Goal: Information Seeking & Learning: Find specific fact

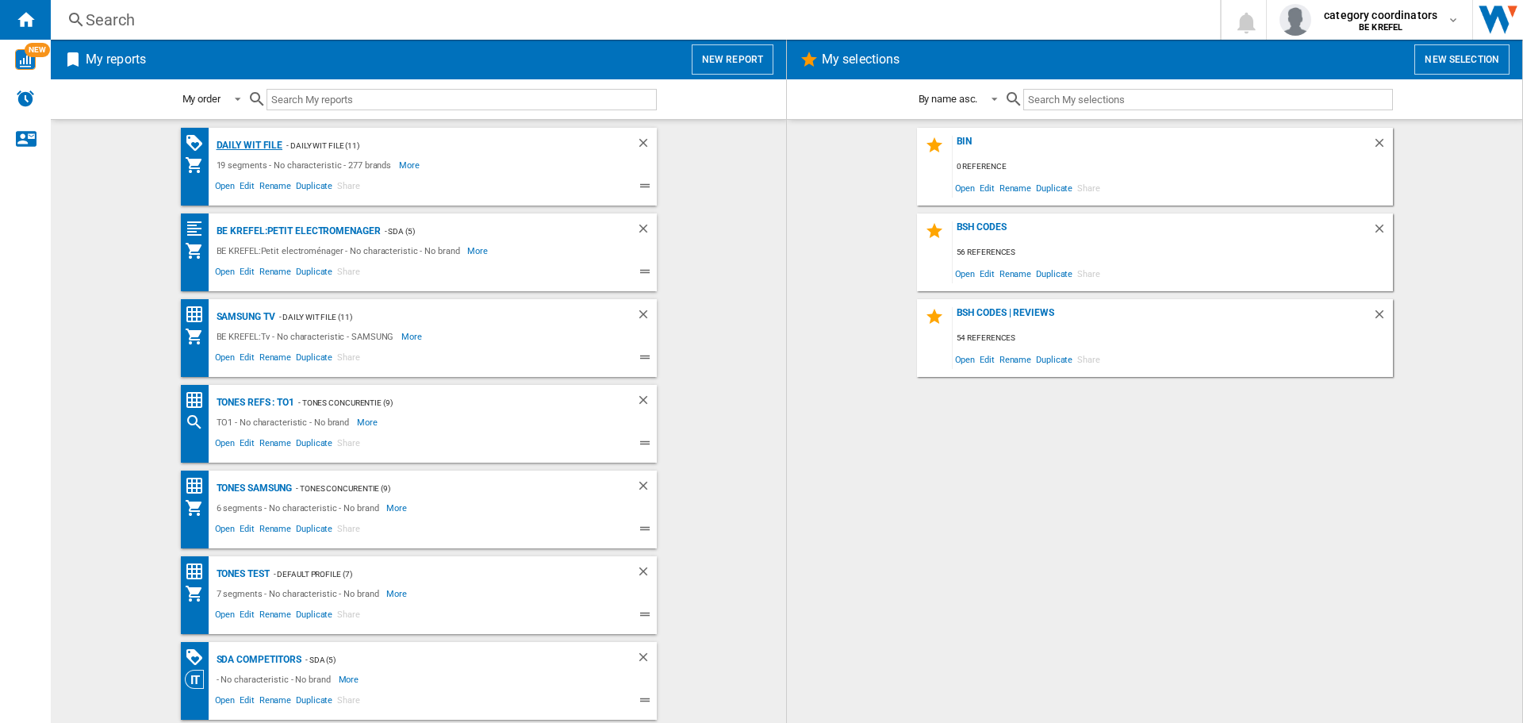
click at [218, 155] on div "Daily WIT file" at bounding box center [248, 146] width 71 height 20
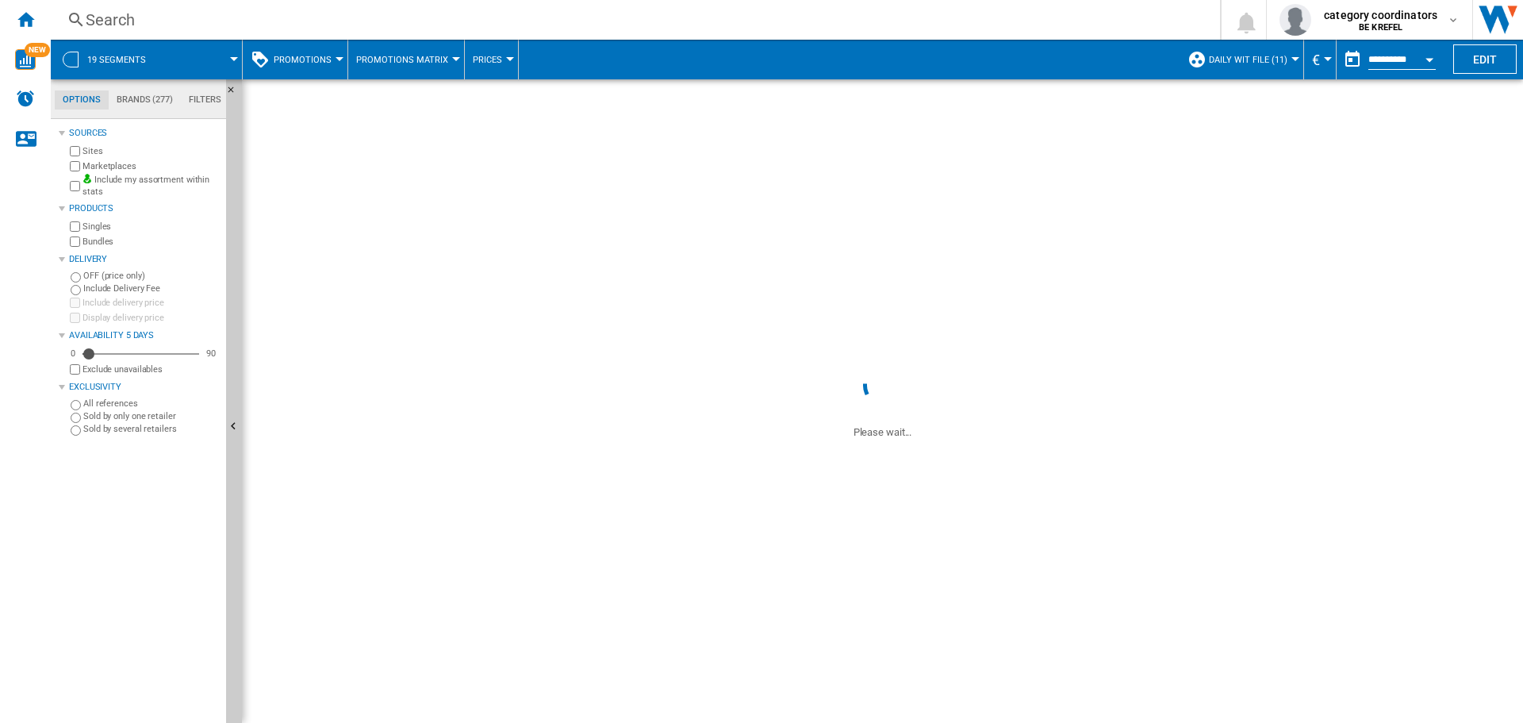
click at [313, 53] on button "Promotions" at bounding box center [307, 60] width 66 height 40
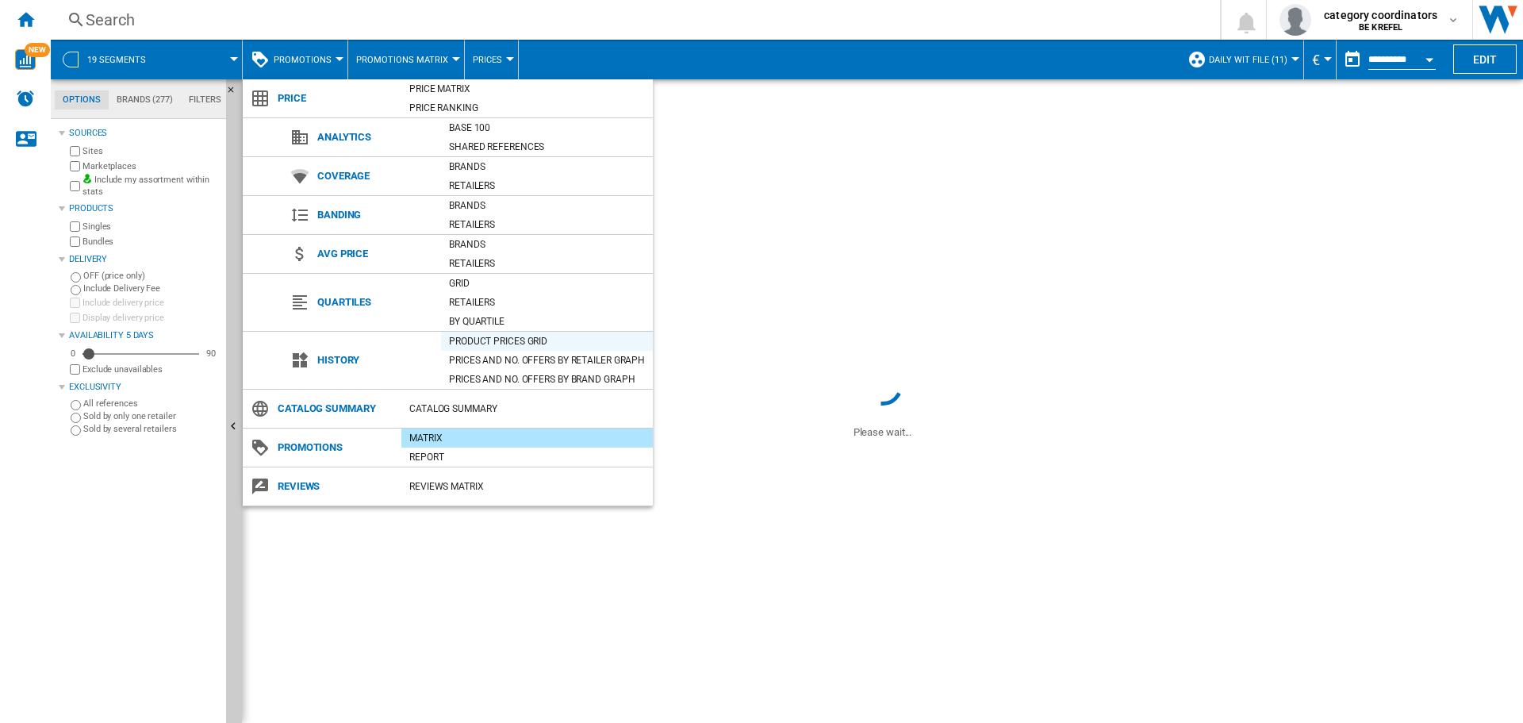
click at [475, 340] on div "Product prices grid" at bounding box center [547, 341] width 212 height 16
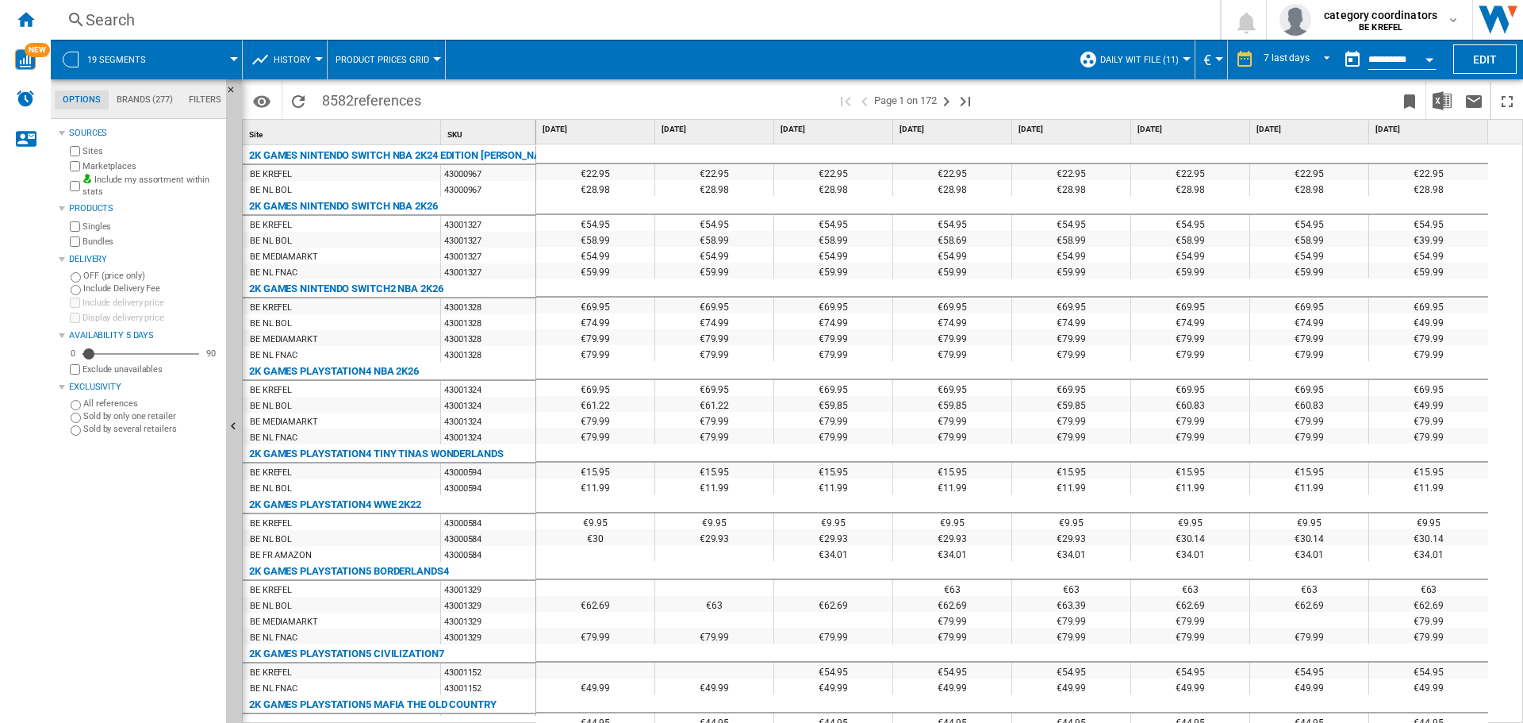
click at [125, 8] on div "Search Search 0 category coordinators BE KREFEL BE KREFEL My settings Logout" at bounding box center [787, 20] width 1473 height 40
click at [122, 22] on div "Search" at bounding box center [632, 20] width 1093 height 22
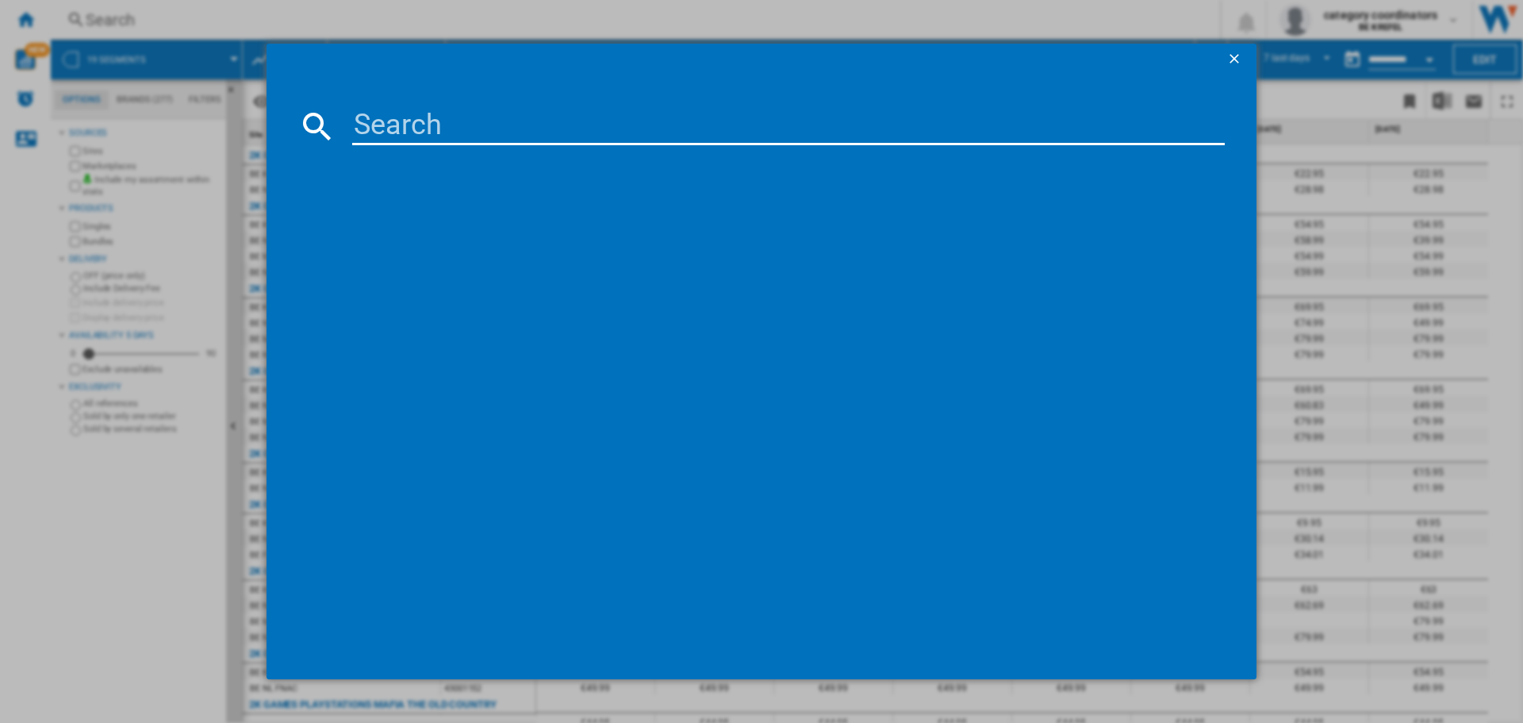
click at [490, 111] on input at bounding box center [788, 126] width 873 height 38
type input "12005965"
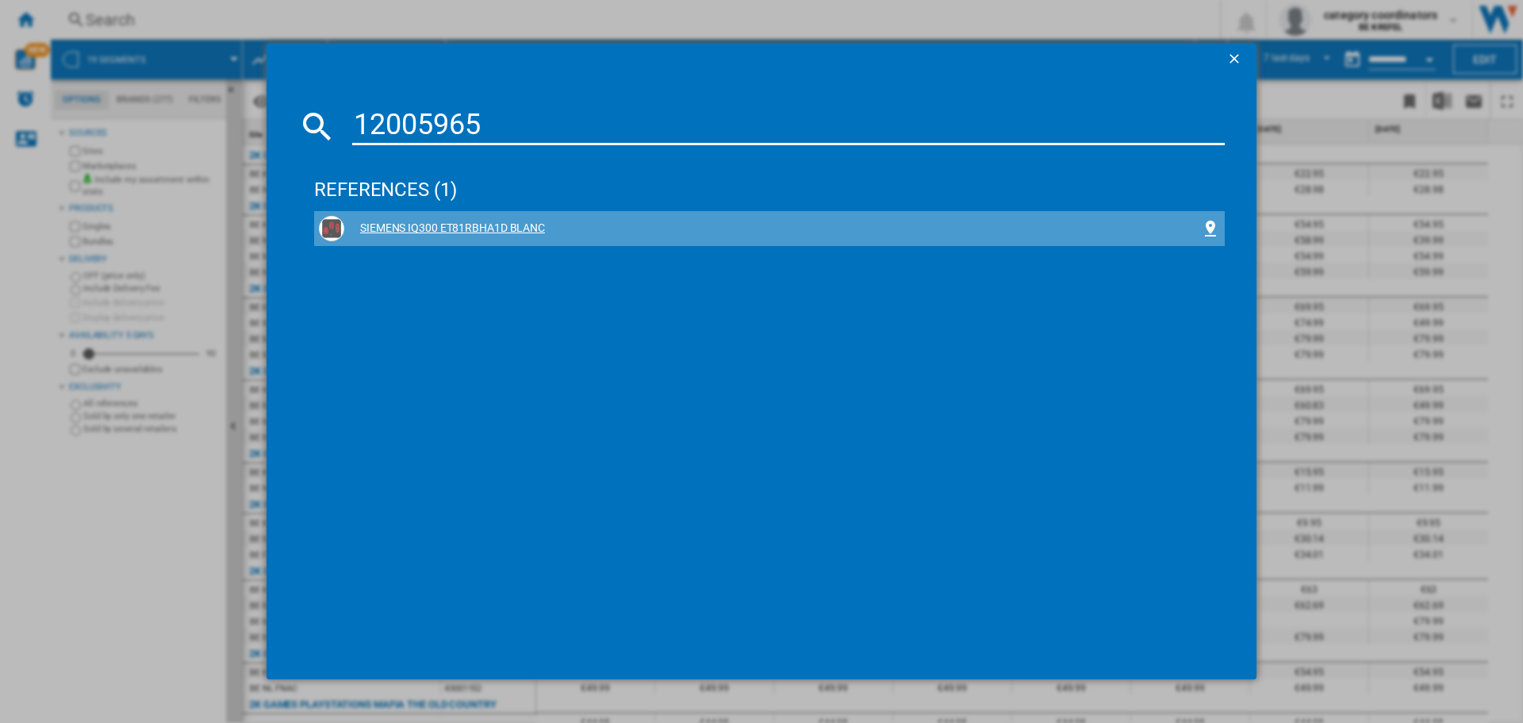
click at [441, 228] on div "SIEMENS IQ300 ET81RBHA1D BLANC" at bounding box center [772, 229] width 857 height 16
